Goal: Use online tool/utility: Utilize a website feature to perform a specific function

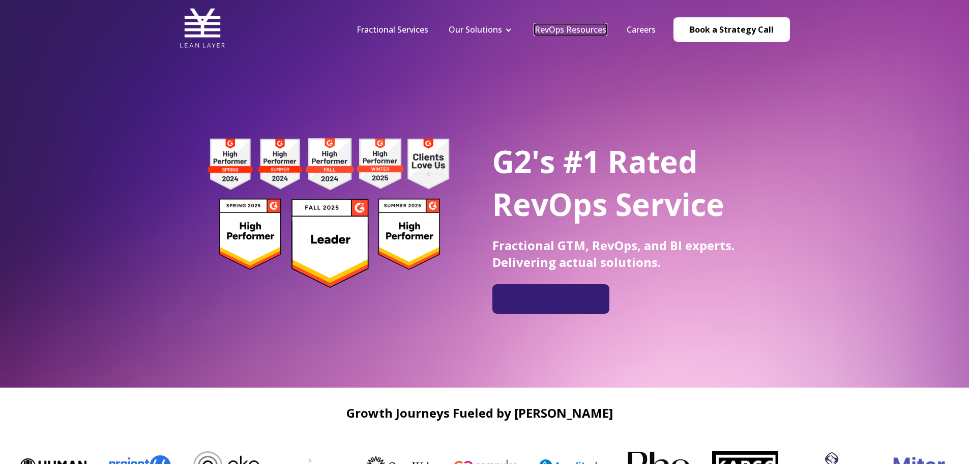
click at [590, 33] on link "RevOps Resources" at bounding box center [571, 29] width 72 height 11
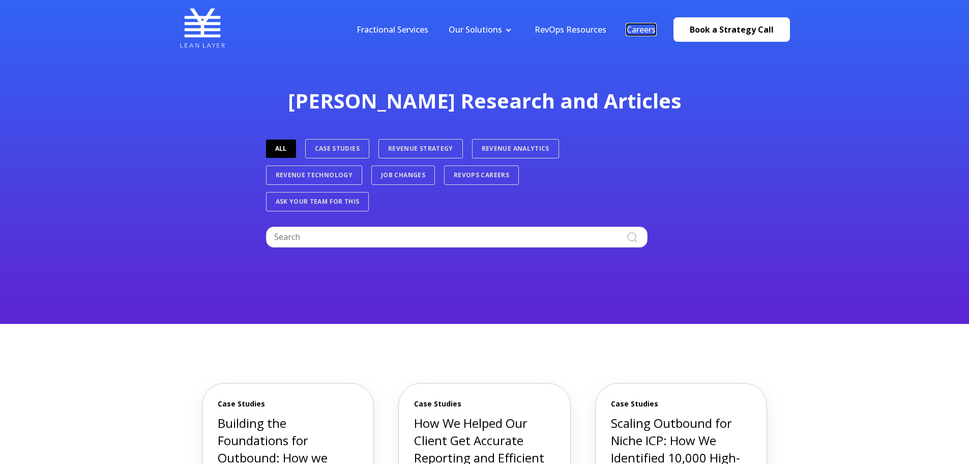
click at [656, 32] on link "Careers" at bounding box center [641, 29] width 29 height 11
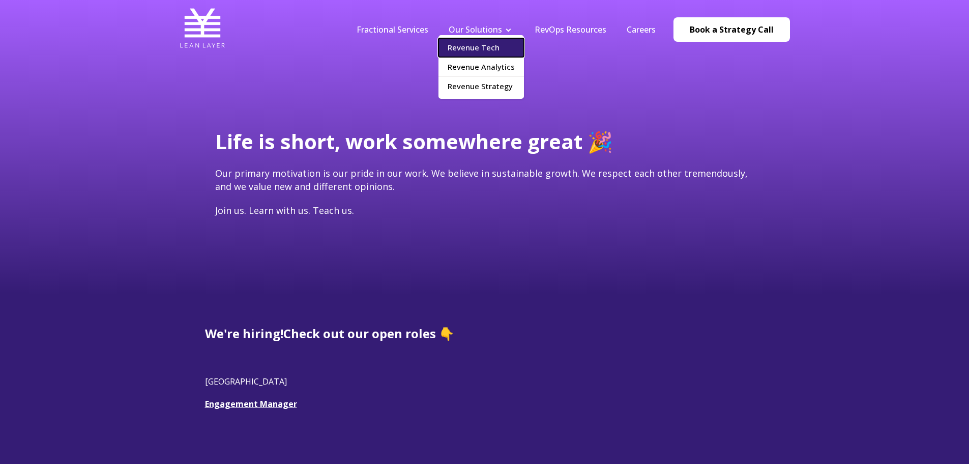
click at [469, 49] on link "Revenue Tech" at bounding box center [481, 47] width 85 height 19
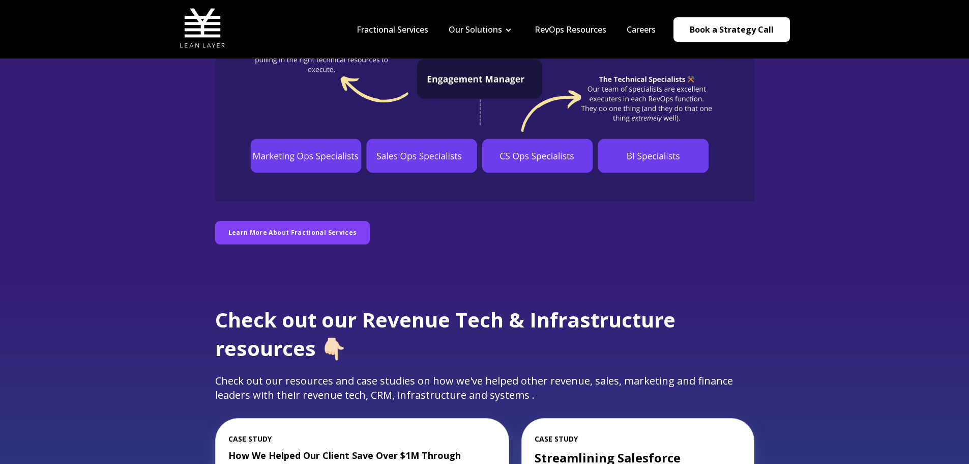
scroll to position [865, 0]
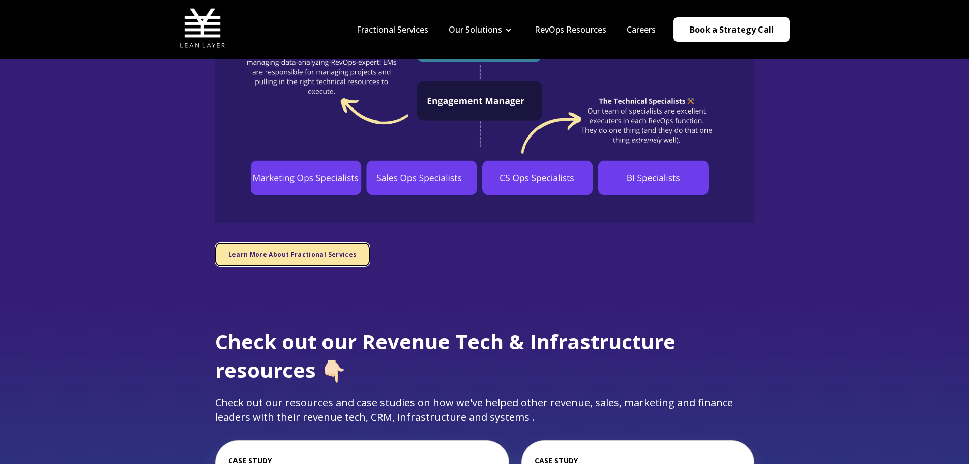
click at [257, 264] on link "Learn More About Fractional Services" at bounding box center [292, 254] width 155 height 23
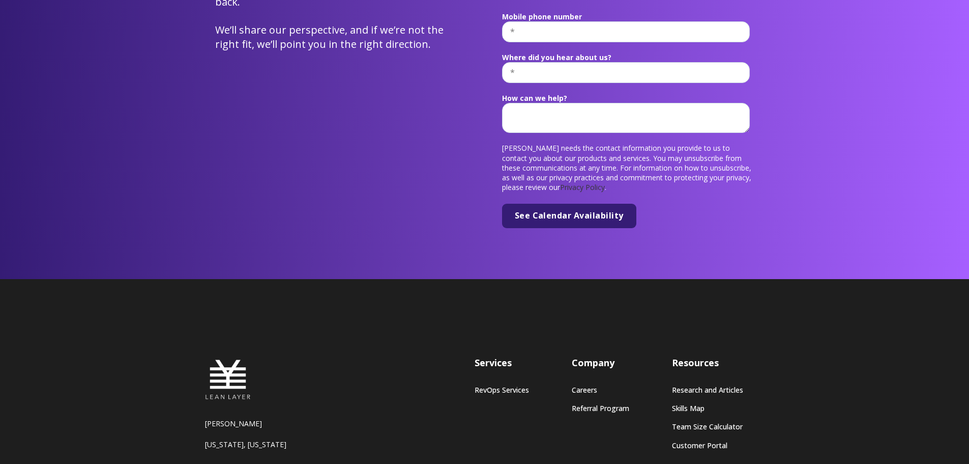
scroll to position [3945, 0]
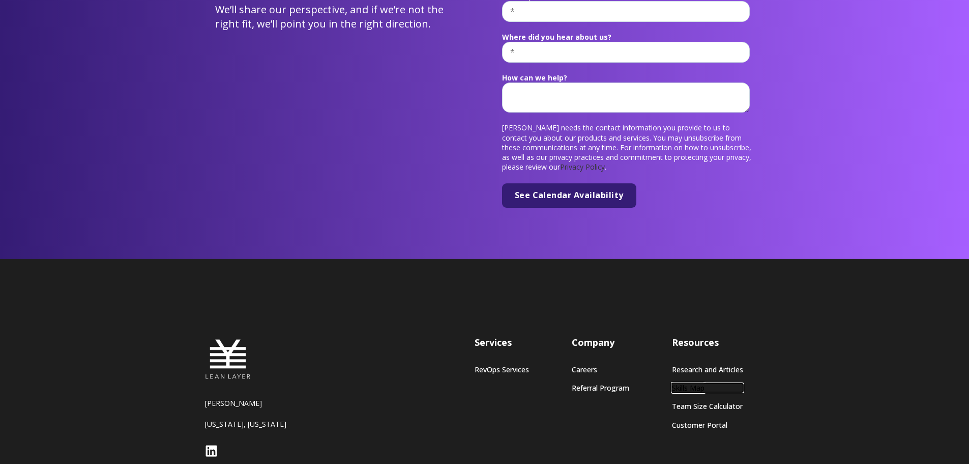
click at [682, 383] on link "Skills Map" at bounding box center [707, 387] width 71 height 9
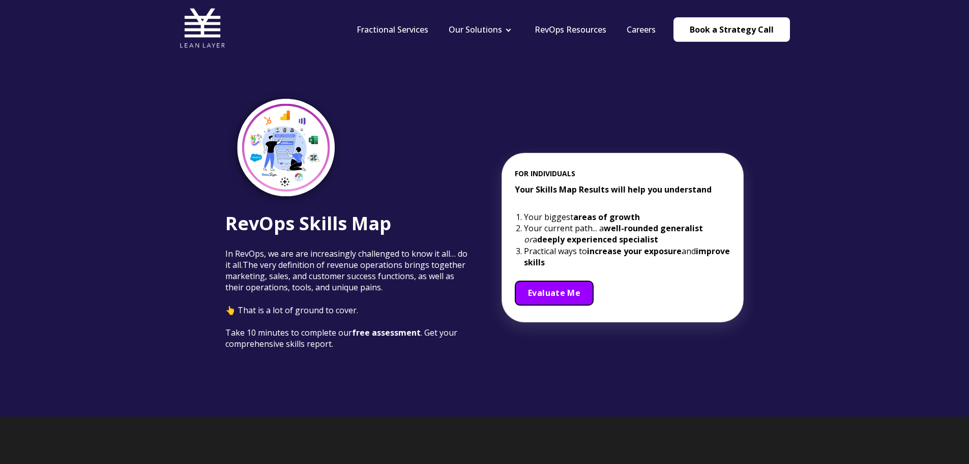
click at [548, 287] on span "Evaluate Me" at bounding box center [554, 292] width 52 height 11
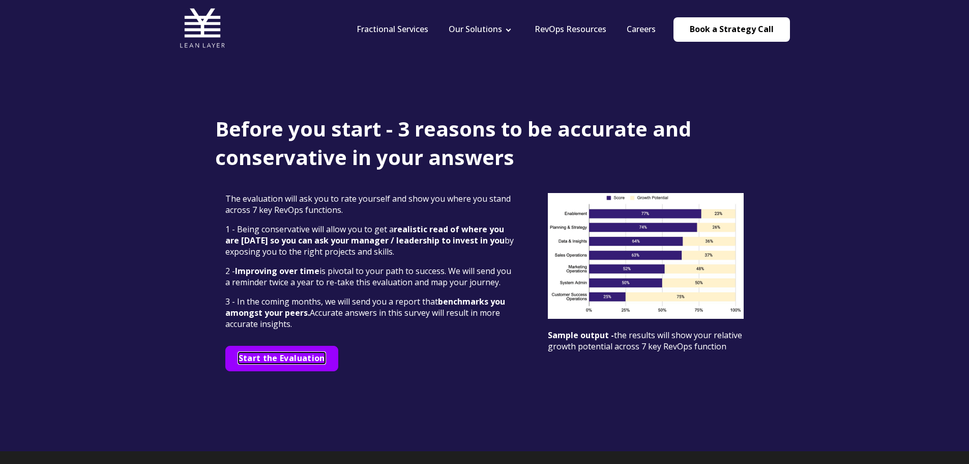
click at [296, 356] on span "Start the Evaluation" at bounding box center [282, 357] width 87 height 11
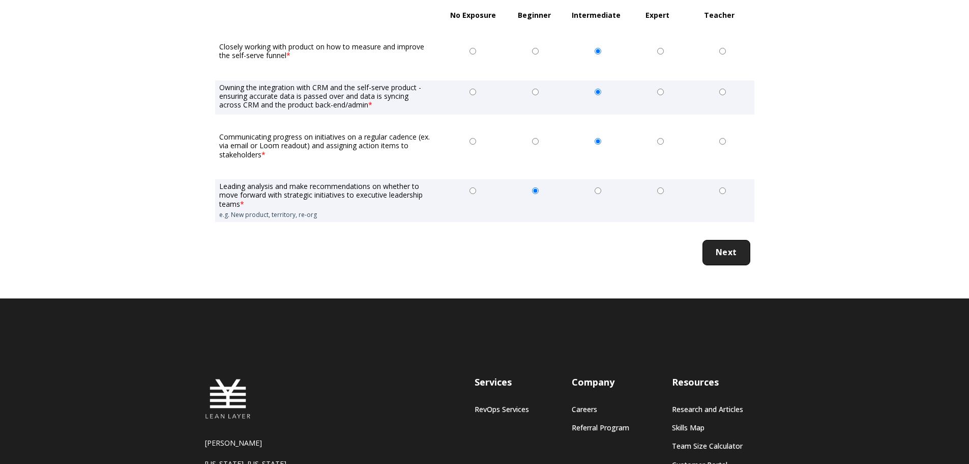
scroll to position [1781, 0]
